Goal: Task Accomplishment & Management: Manage account settings

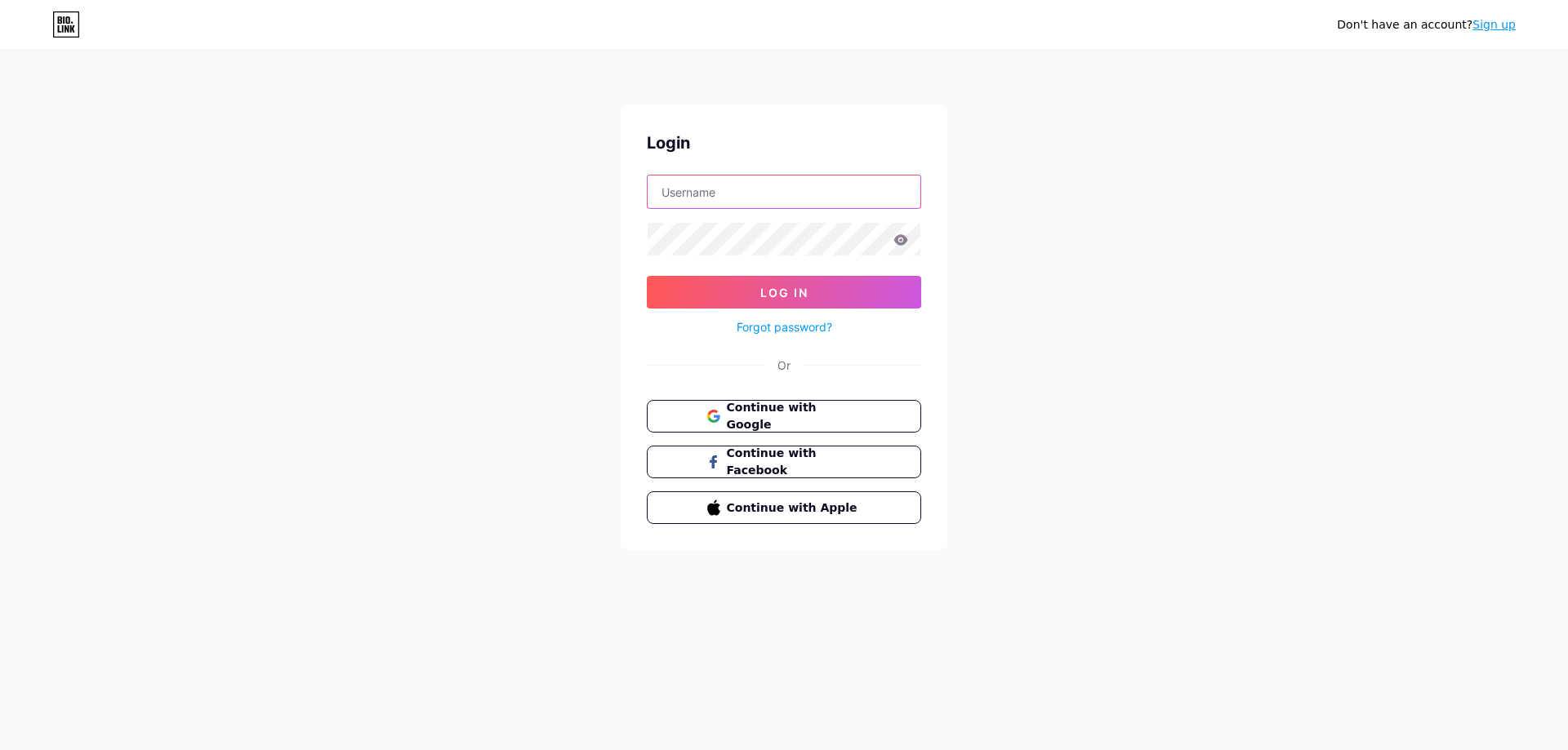
click at [878, 190] on input "text" at bounding box center [783, 191] width 272 height 33
click at [1058, 254] on div "Don't have an account? Sign up Login Log In Forgot password? Or Continue with G…" at bounding box center [784, 302] width 1568 height 603
click at [790, 421] on span "Continue with Google" at bounding box center [793, 416] width 137 height 35
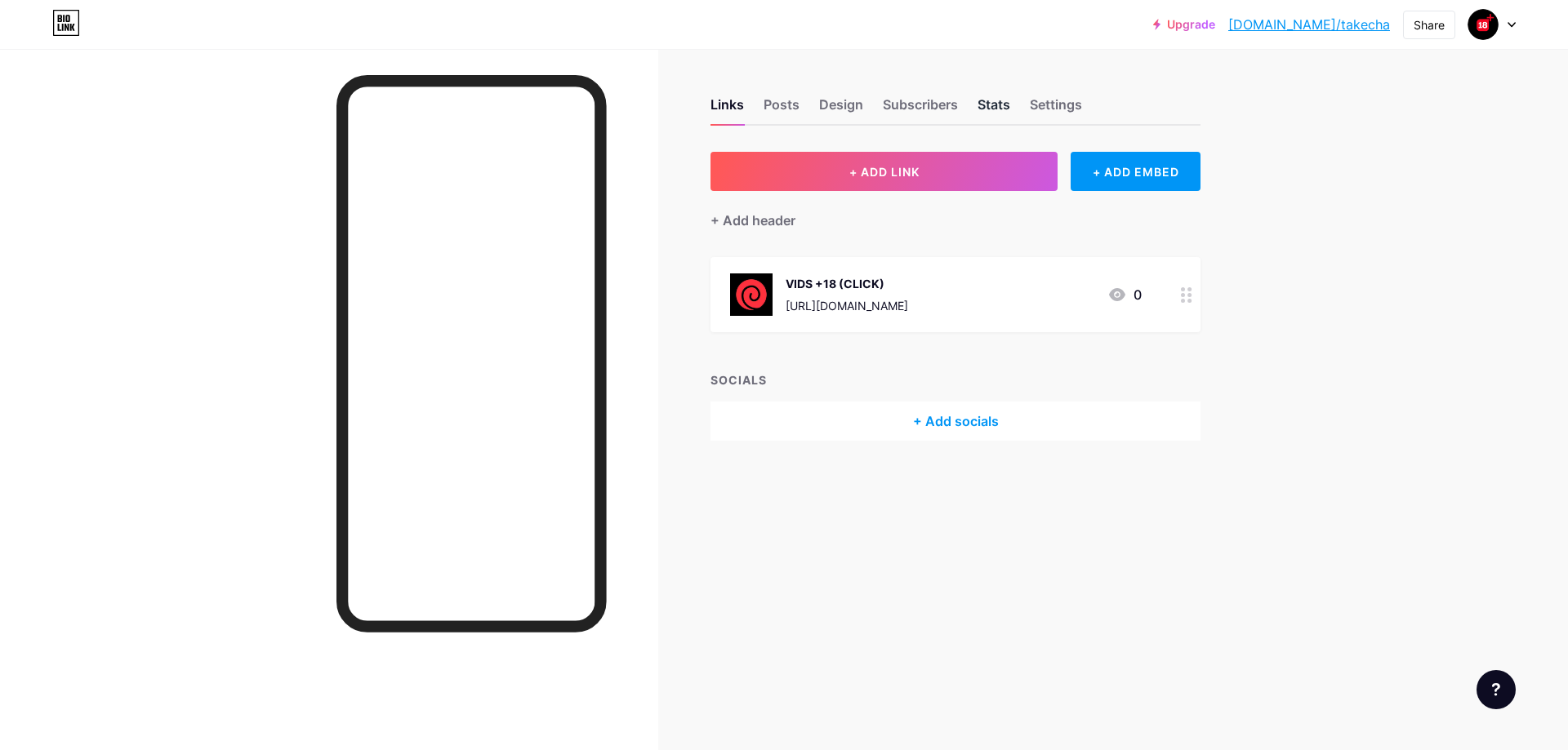
click at [997, 103] on div "Stats" at bounding box center [993, 109] width 33 height 29
